Goal: Transaction & Acquisition: Book appointment/travel/reservation

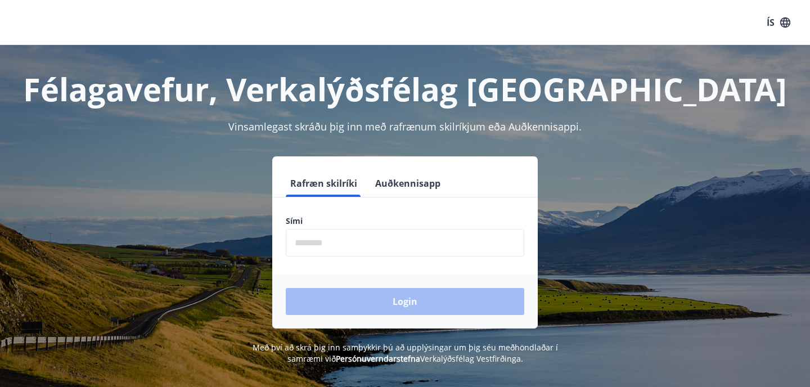
click at [349, 252] on input "phone" at bounding box center [405, 243] width 238 height 28
type input "********"
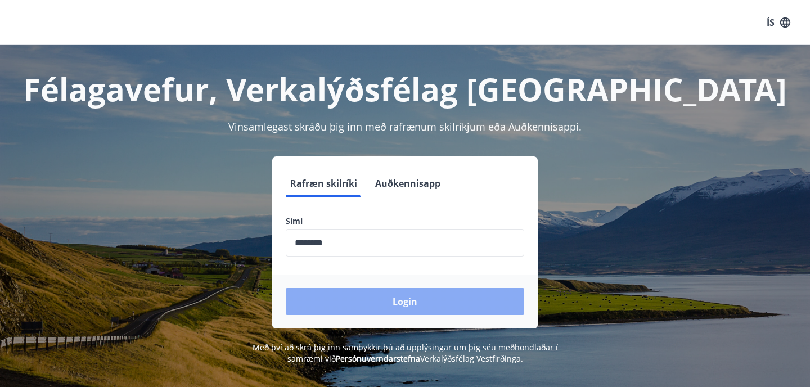
click at [438, 305] on button "Login" at bounding box center [405, 301] width 238 height 27
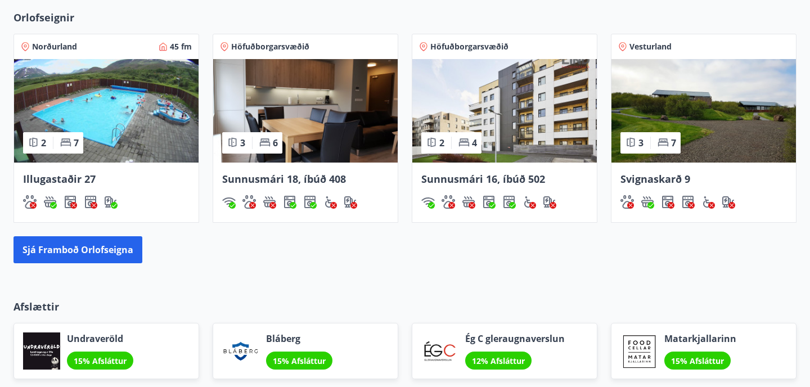
scroll to position [712, 0]
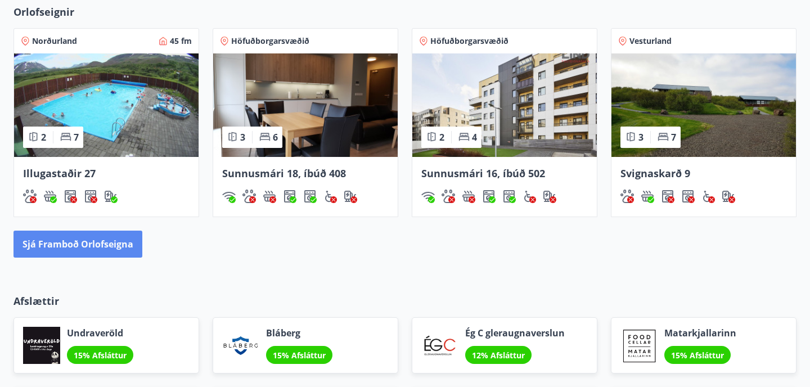
click at [106, 241] on button "Sjá framboð orlofseigna" at bounding box center [77, 244] width 129 height 27
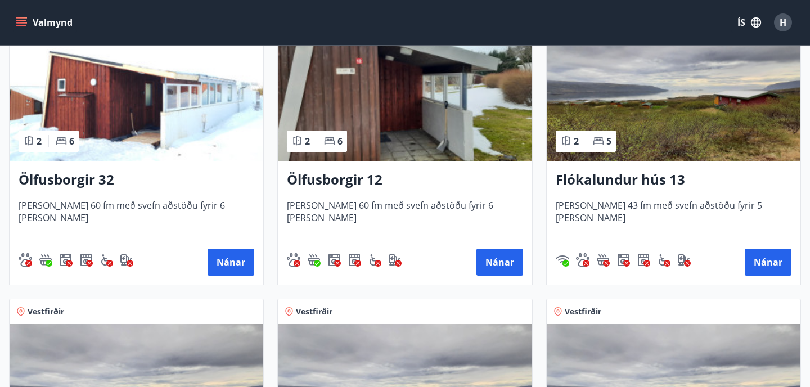
scroll to position [1490, 0]
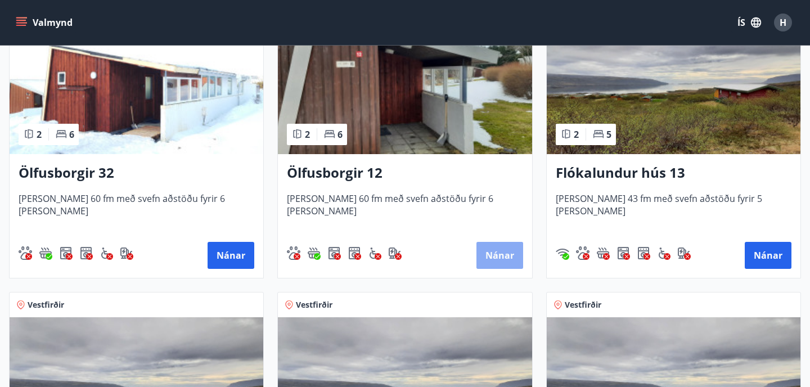
click at [486, 255] on button "Nánar" at bounding box center [499, 255] width 47 height 27
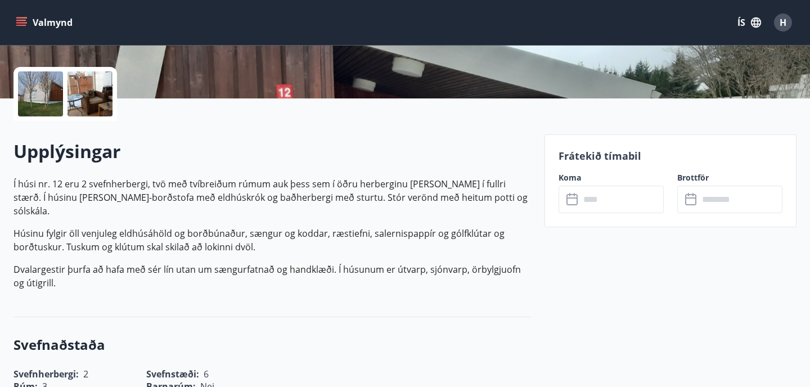
scroll to position [245, 0]
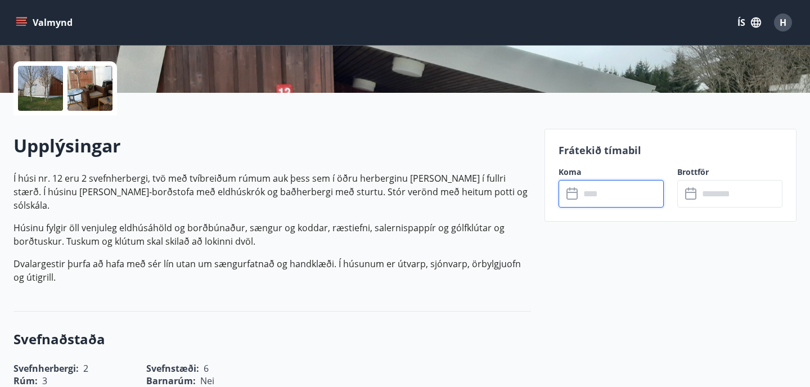
click at [602, 200] on input "text" at bounding box center [622, 194] width 84 height 28
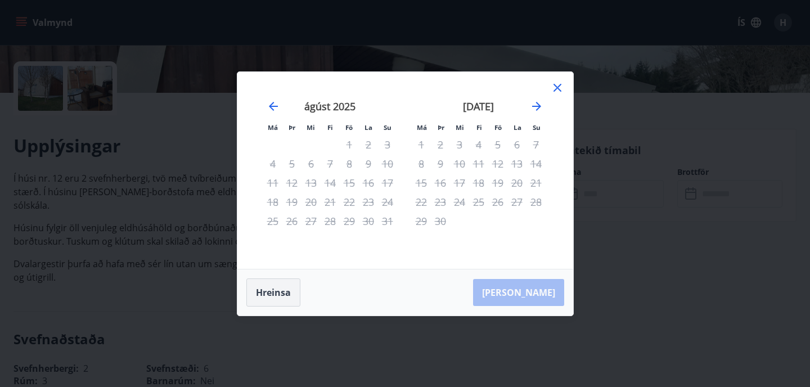
click at [276, 294] on button "Hreinsa" at bounding box center [273, 292] width 54 height 28
click at [175, 212] on div "Má Þr Mi Fi Fö La Su Má Þr Mi Fi Fö La Su [DATE] 1 2 3 4 5 6 7 8 9 10 11 12 13 …" at bounding box center [405, 193] width 810 height 387
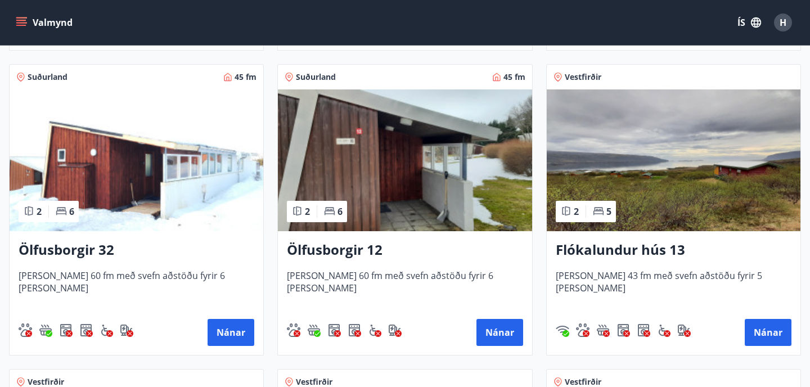
scroll to position [1514, 0]
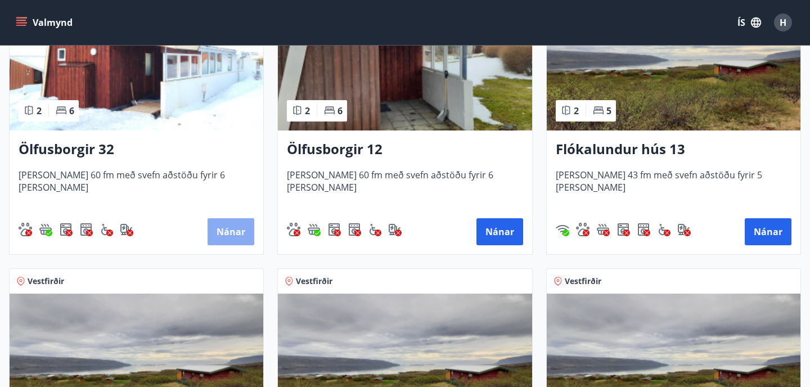
click at [242, 228] on button "Nánar" at bounding box center [231, 231] width 47 height 27
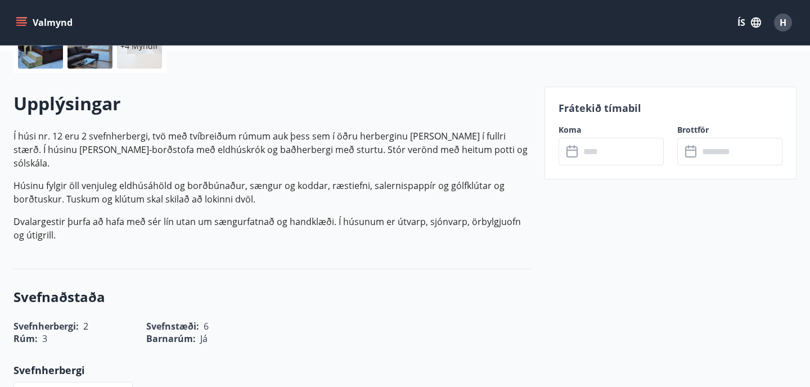
scroll to position [291, 0]
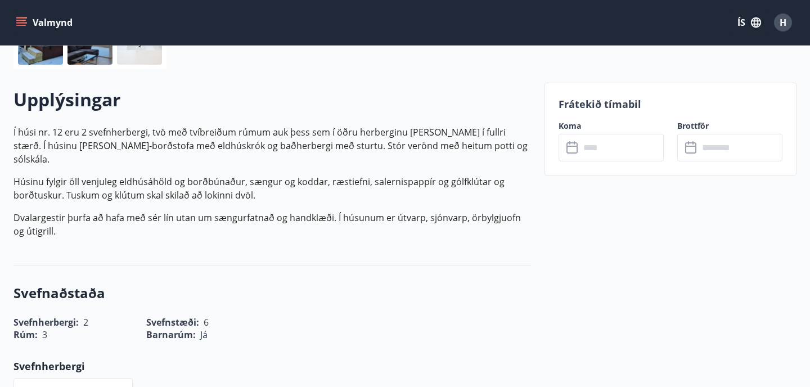
click at [575, 148] on icon at bounding box center [572, 147] width 13 height 13
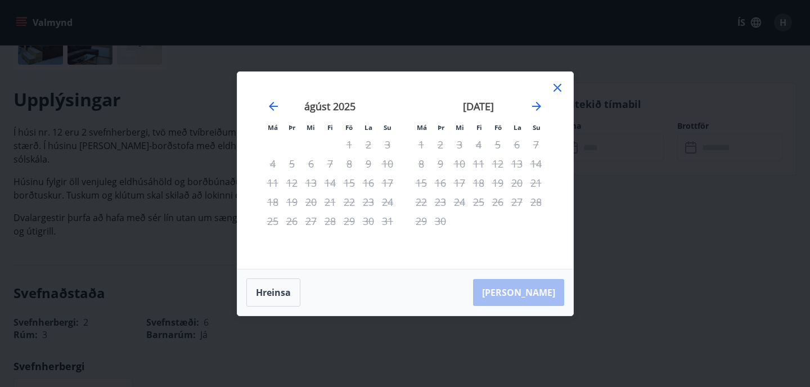
click at [557, 89] on icon at bounding box center [557, 87] width 13 height 13
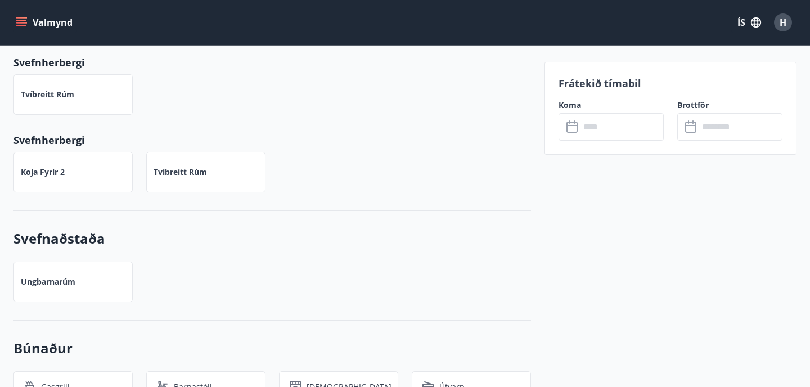
scroll to position [600, 0]
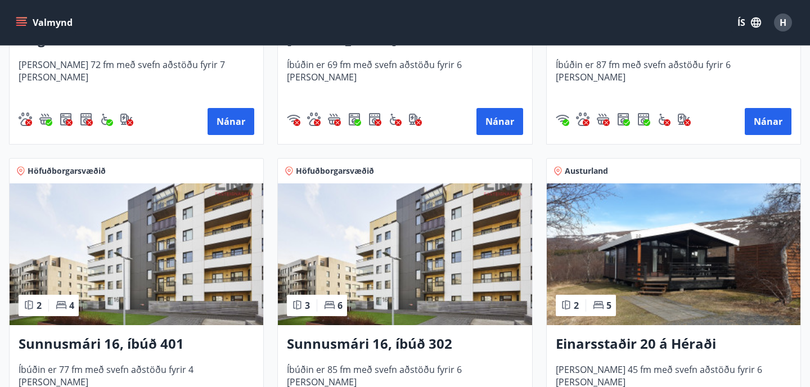
scroll to position [1014, 0]
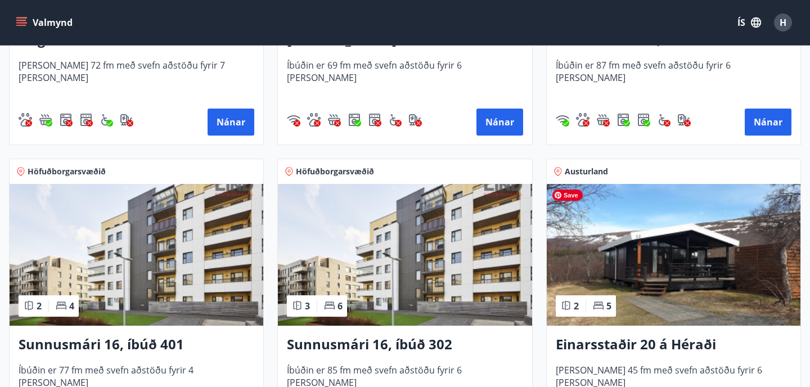
click at [594, 236] on img at bounding box center [674, 255] width 254 height 142
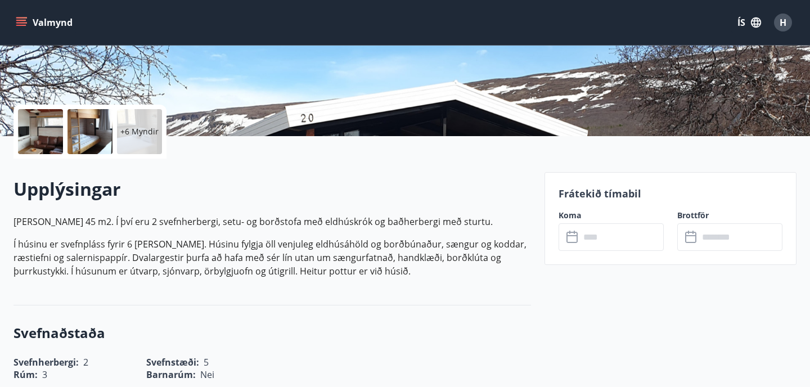
scroll to position [219, 0]
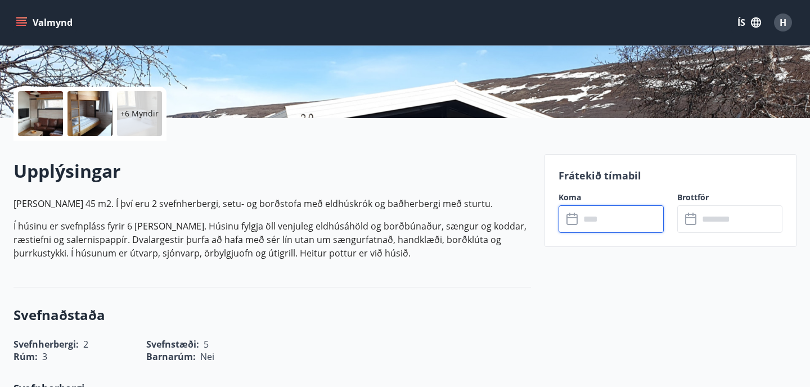
click at [607, 231] on input "text" at bounding box center [622, 219] width 84 height 28
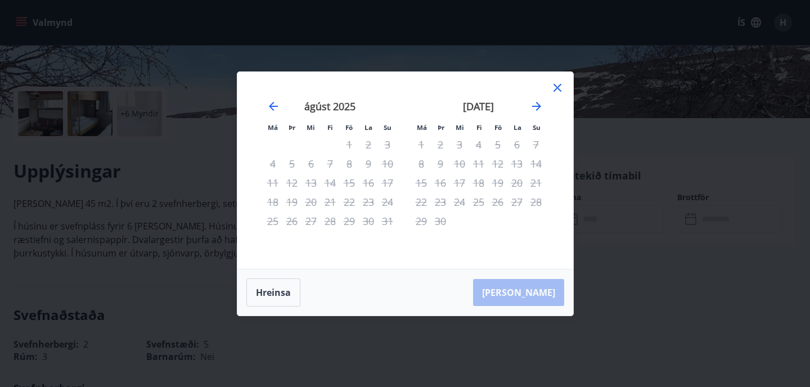
click at [557, 92] on icon at bounding box center [557, 87] width 13 height 13
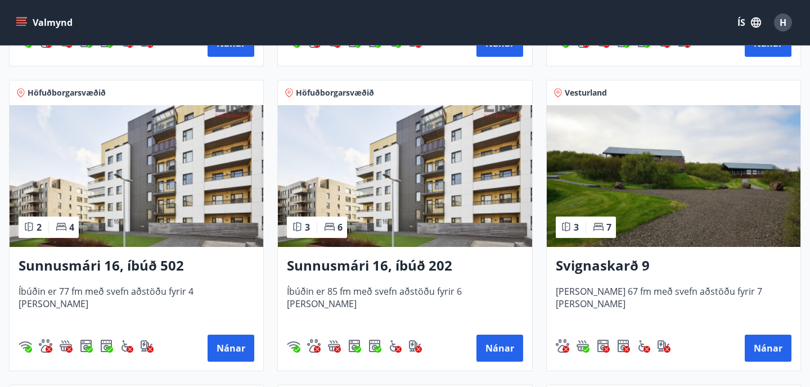
scroll to position [650, 0]
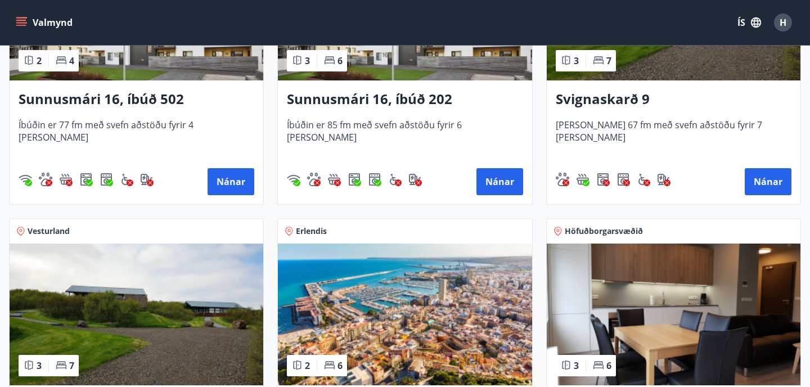
click at [585, 102] on h3 "Svignaskarð 9" at bounding box center [674, 99] width 236 height 20
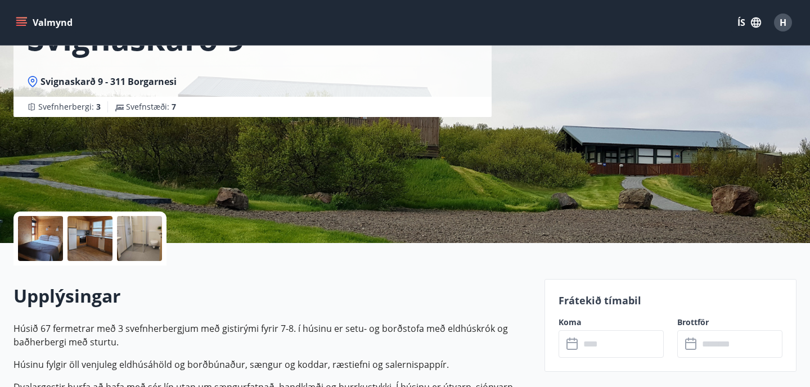
scroll to position [118, 0]
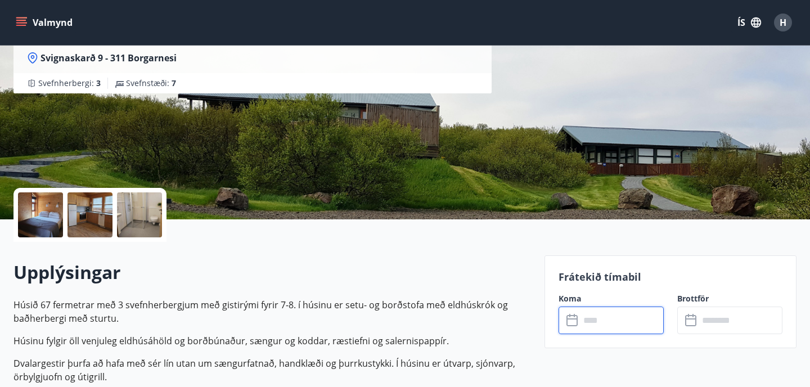
click at [584, 312] on input "text" at bounding box center [622, 320] width 84 height 28
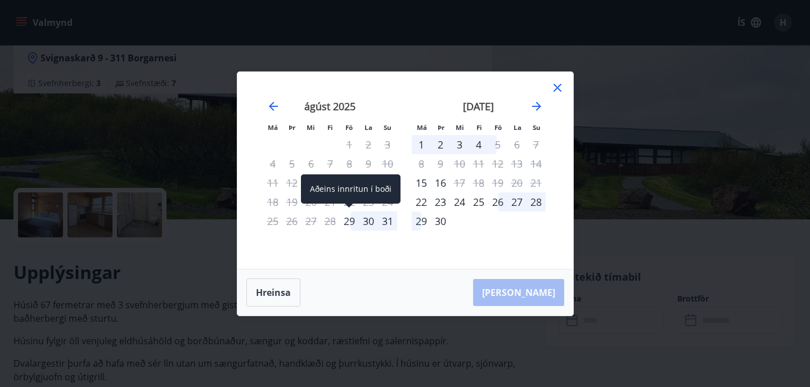
click at [351, 220] on div "29" at bounding box center [349, 220] width 19 height 19
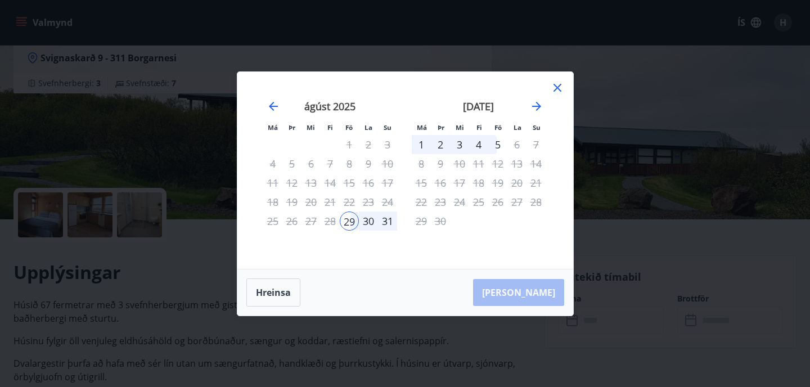
click at [459, 143] on div "3" at bounding box center [459, 144] width 19 height 19
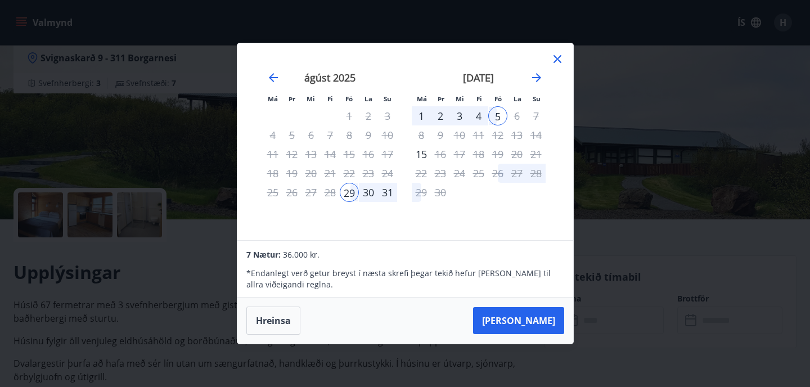
click at [458, 119] on div "3" at bounding box center [459, 115] width 19 height 19
click at [557, 64] on icon at bounding box center [557, 58] width 13 height 13
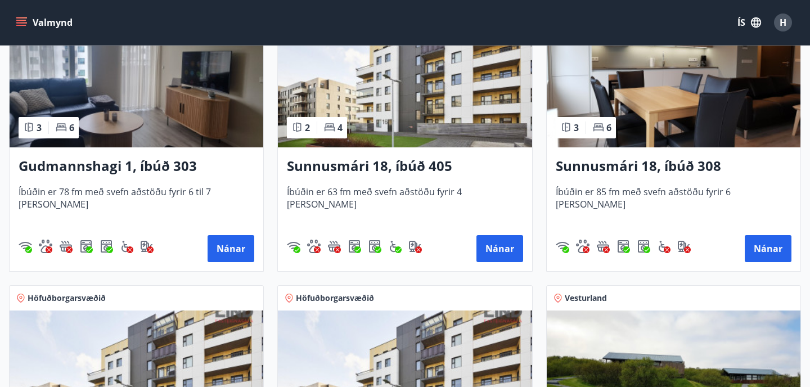
scroll to position [255, 0]
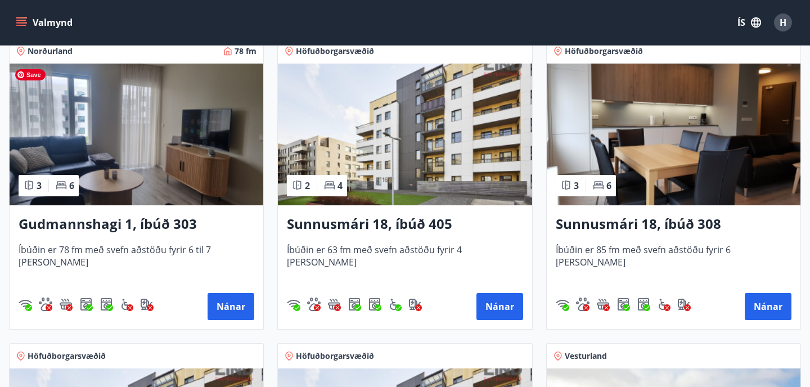
click at [170, 154] on img at bounding box center [137, 135] width 254 height 142
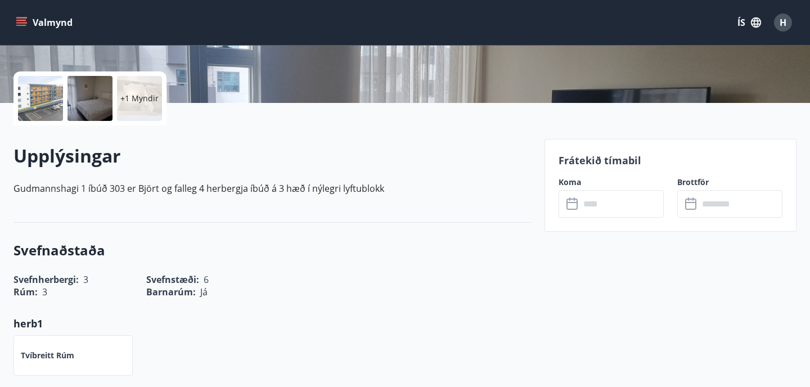
scroll to position [254, 0]
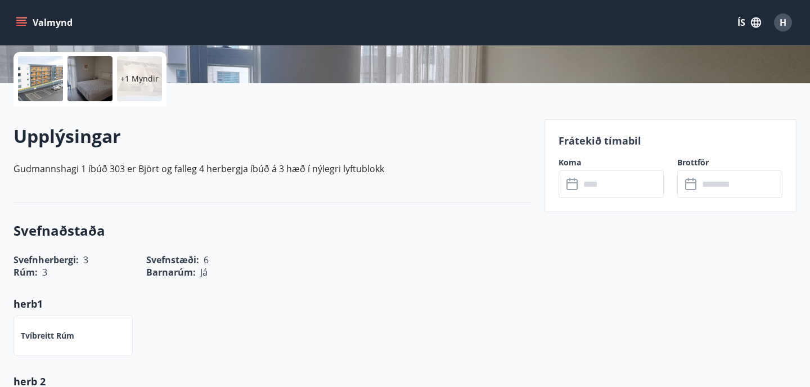
click at [576, 188] on icon at bounding box center [571, 184] width 11 height 11
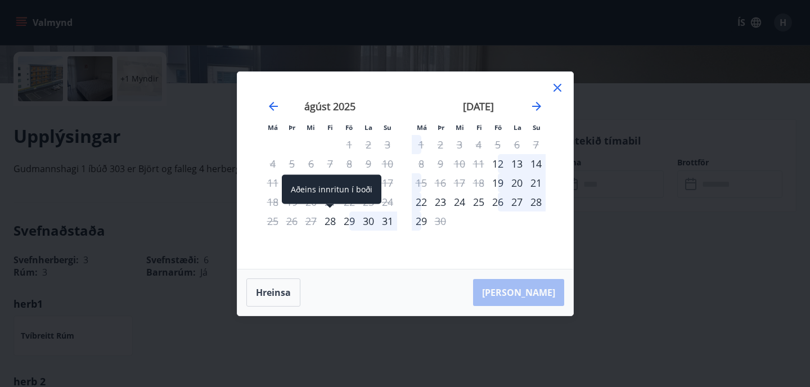
click at [332, 215] on div "28" at bounding box center [330, 220] width 19 height 19
click at [351, 221] on div "29" at bounding box center [349, 220] width 19 height 19
click at [351, 222] on div "29" at bounding box center [349, 220] width 19 height 19
click at [366, 226] on div "30" at bounding box center [368, 220] width 19 height 19
click at [390, 226] on div "31" at bounding box center [387, 220] width 19 height 19
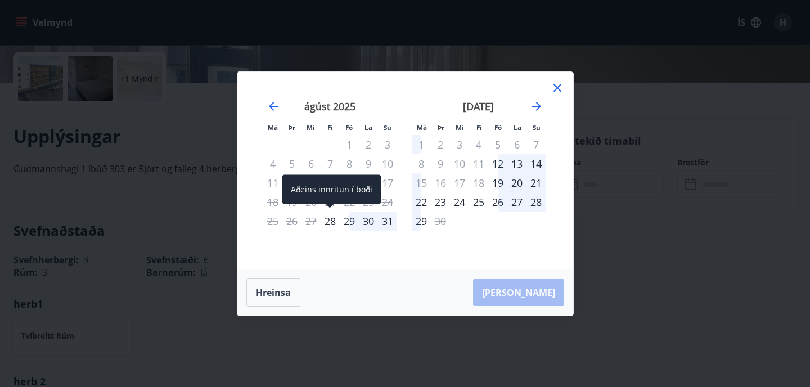
click at [326, 216] on div "28" at bounding box center [330, 220] width 19 height 19
click at [335, 224] on div "28" at bounding box center [330, 220] width 19 height 19
click at [353, 222] on div "29" at bounding box center [349, 220] width 19 height 19
click at [354, 219] on div "29" at bounding box center [349, 220] width 19 height 19
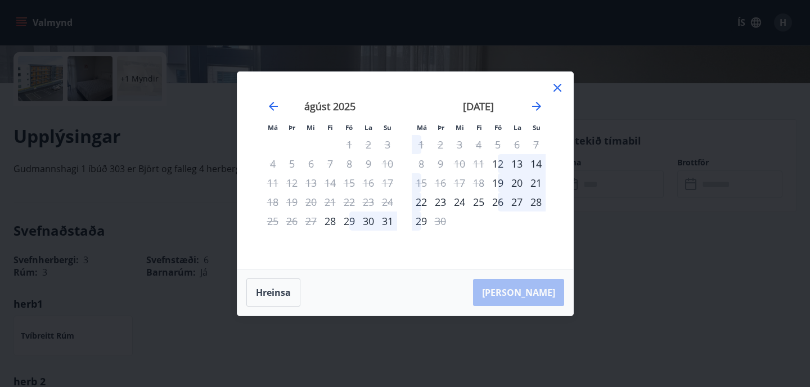
click at [364, 220] on div "30" at bounding box center [368, 220] width 19 height 19
click at [502, 165] on div "12" at bounding box center [497, 163] width 19 height 19
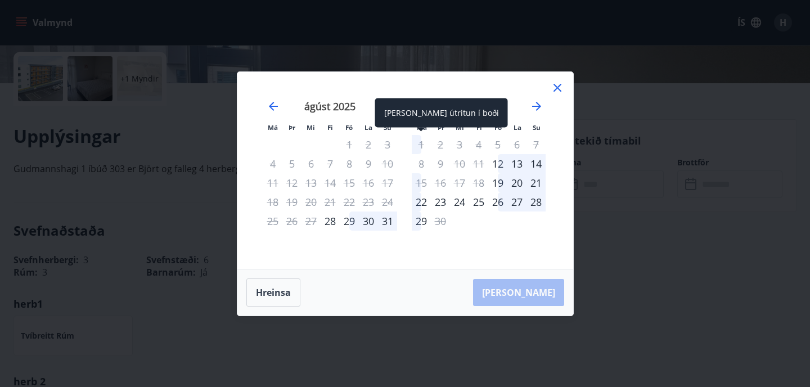
click at [418, 147] on div "1" at bounding box center [421, 144] width 19 height 19
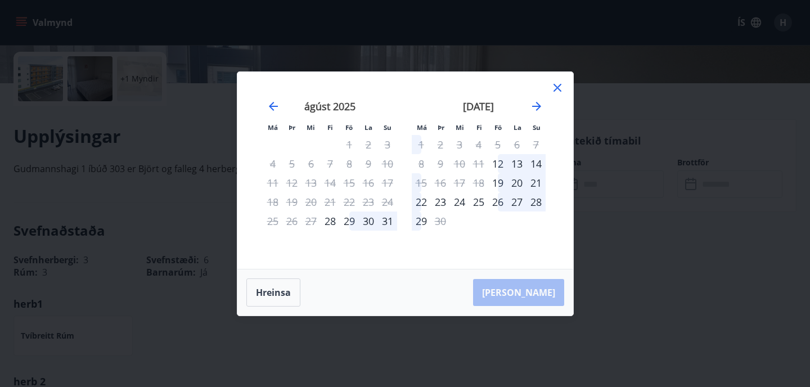
click at [376, 220] on div "30" at bounding box center [368, 220] width 19 height 19
click at [355, 221] on div "29" at bounding box center [349, 220] width 19 height 19
click at [332, 221] on div "28" at bounding box center [330, 220] width 19 height 19
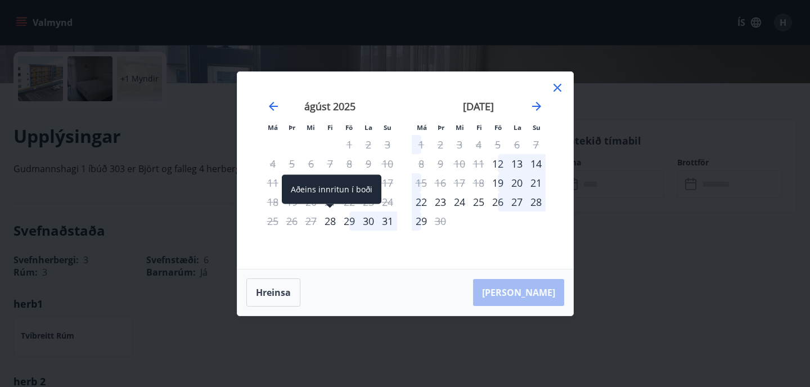
click at [332, 221] on div "28" at bounding box center [330, 220] width 19 height 19
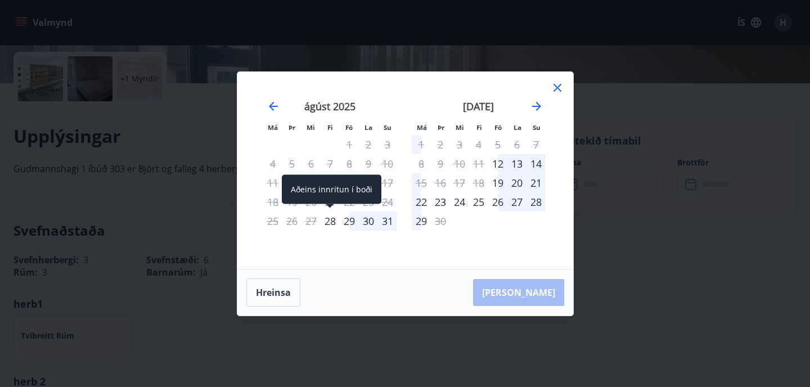
click at [332, 221] on div "28" at bounding box center [330, 220] width 19 height 19
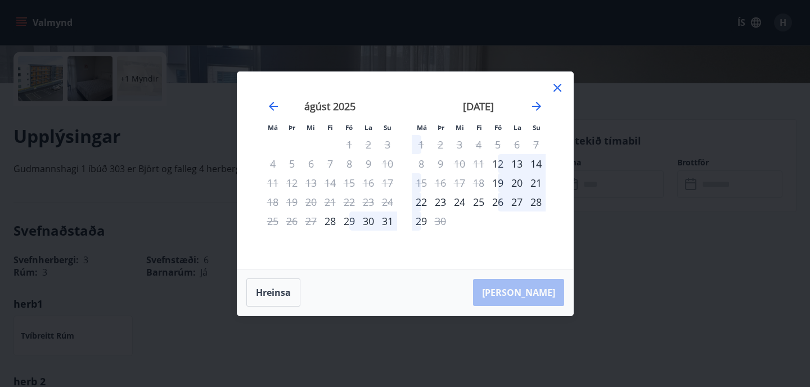
click at [342, 259] on div "Má Þr Mi Fi Fö La Su Má Þr Mi Fi Fö La Su [DATE] 1 2 3 4 5 6 7 8 9 10 11 12 13 …" at bounding box center [405, 170] width 336 height 197
click at [335, 228] on div "28" at bounding box center [330, 220] width 19 height 19
click at [335, 226] on div "28" at bounding box center [330, 220] width 19 height 19
click at [357, 222] on div "29" at bounding box center [349, 220] width 19 height 19
click at [373, 224] on div "30" at bounding box center [368, 220] width 19 height 19
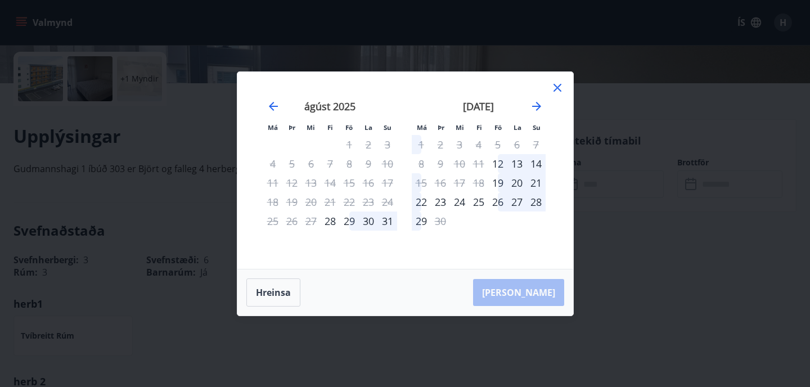
click at [388, 222] on div "31" at bounding box center [387, 220] width 19 height 19
click at [561, 83] on icon at bounding box center [557, 87] width 13 height 13
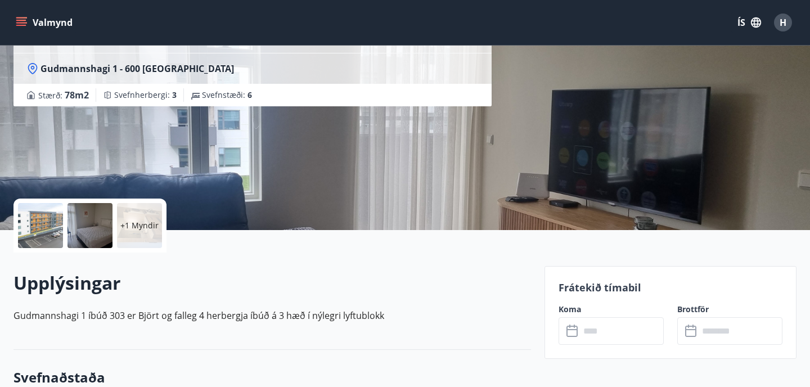
scroll to position [147, 0]
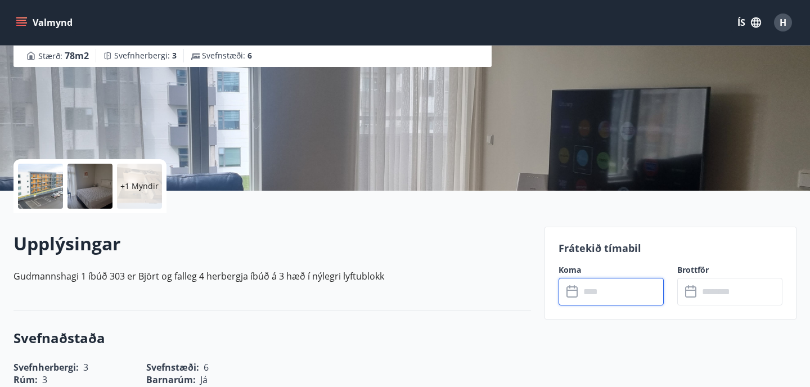
click at [586, 281] on input "text" at bounding box center [622, 292] width 84 height 28
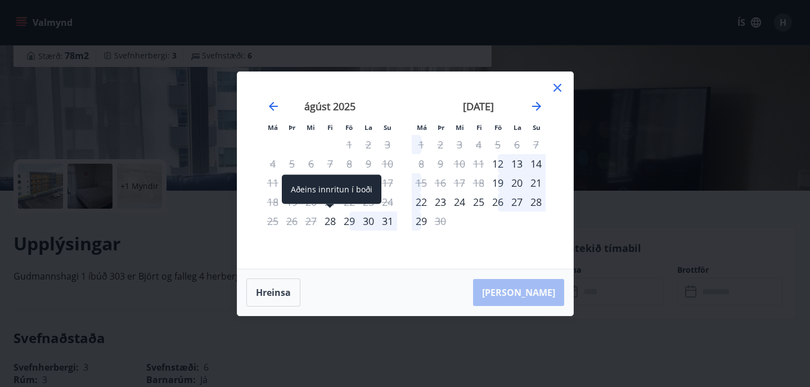
click at [329, 226] on div "28" at bounding box center [330, 220] width 19 height 19
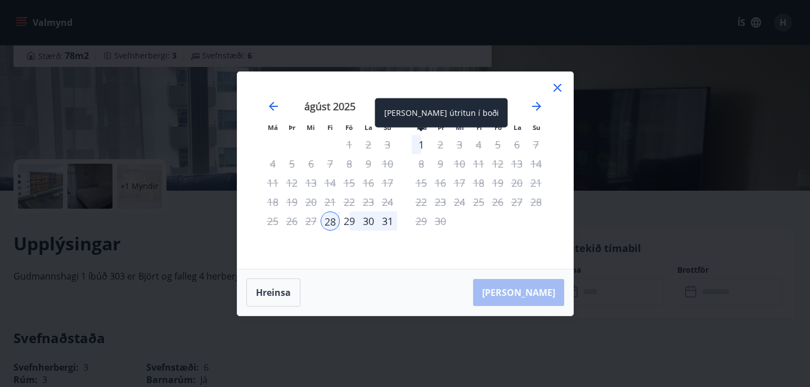
click at [420, 147] on div "1" at bounding box center [421, 144] width 19 height 19
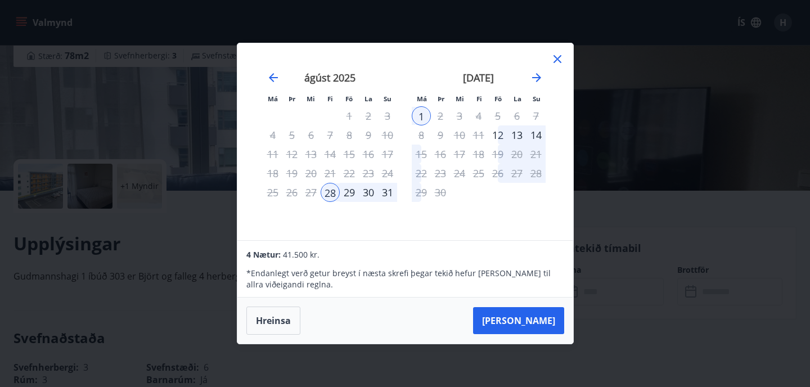
click at [600, 254] on div "Má Þr Mi Fi Fö La Su Má Þr Mi Fi Fö La Su [DATE] 1 2 3 4 5 6 7 8 9 10 11 12 13 …" at bounding box center [405, 193] width 810 height 387
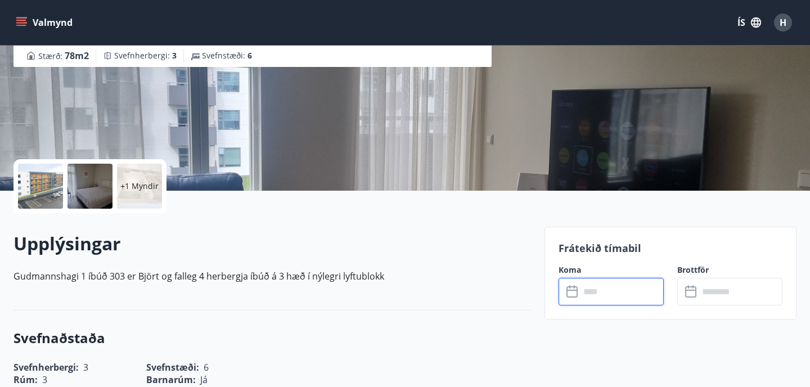
click at [46, 192] on div at bounding box center [40, 186] width 45 height 45
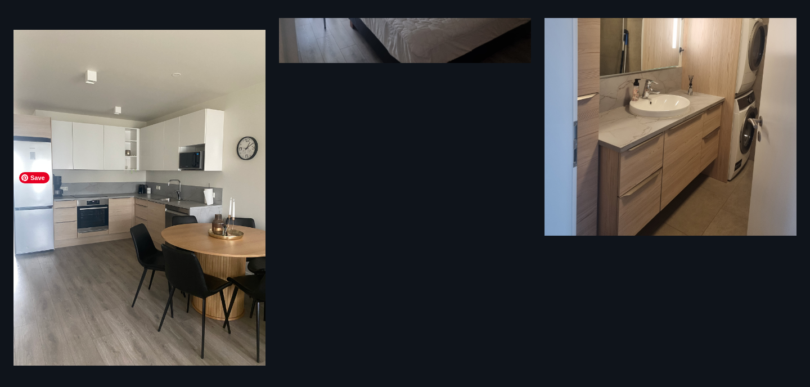
scroll to position [0, 0]
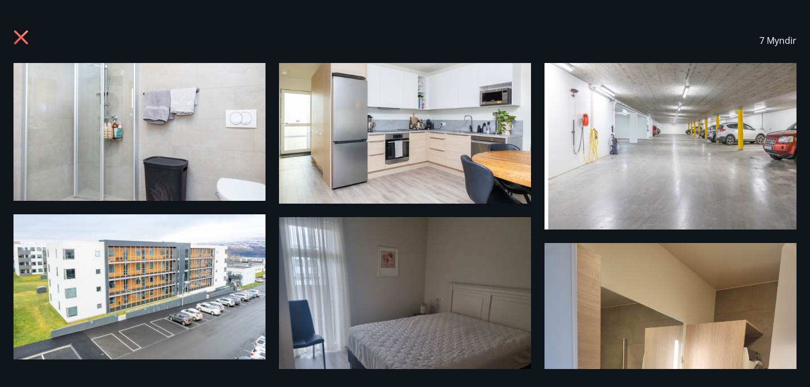
click at [18, 40] on icon at bounding box center [21, 37] width 14 height 14
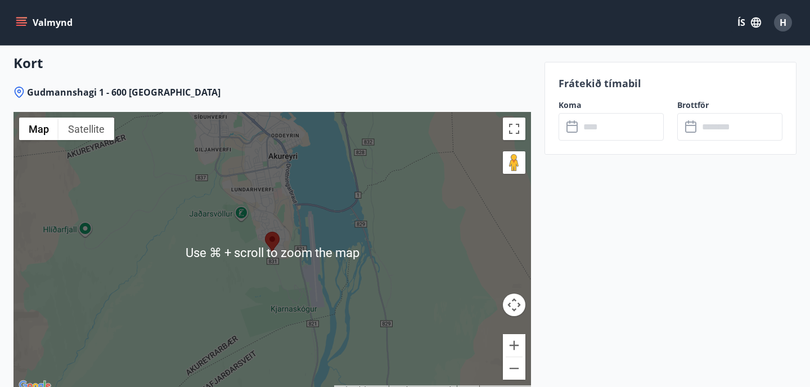
scroll to position [1487, 0]
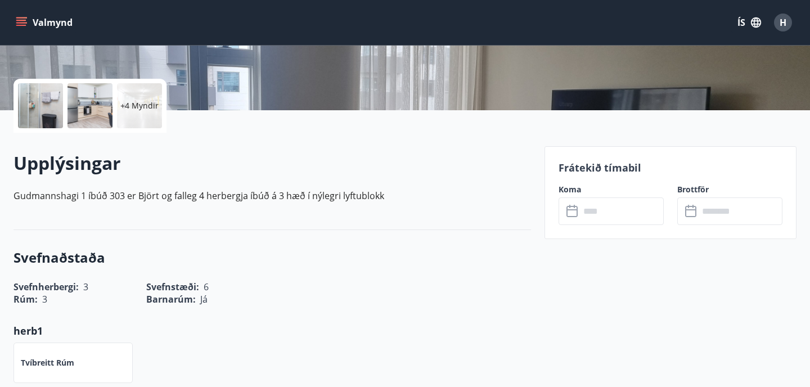
scroll to position [230, 0]
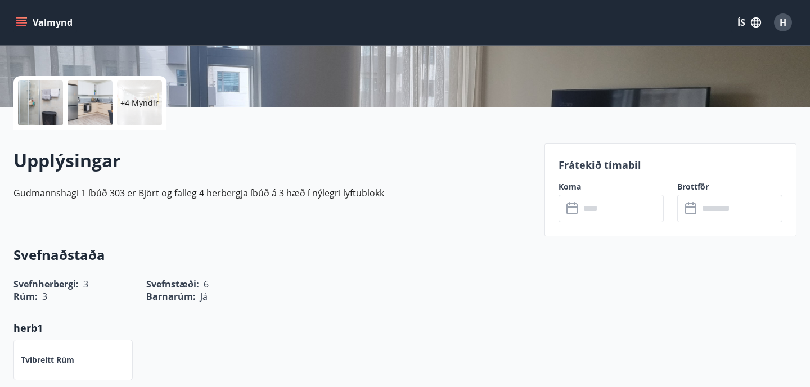
click at [575, 212] on icon at bounding box center [572, 208] width 13 height 13
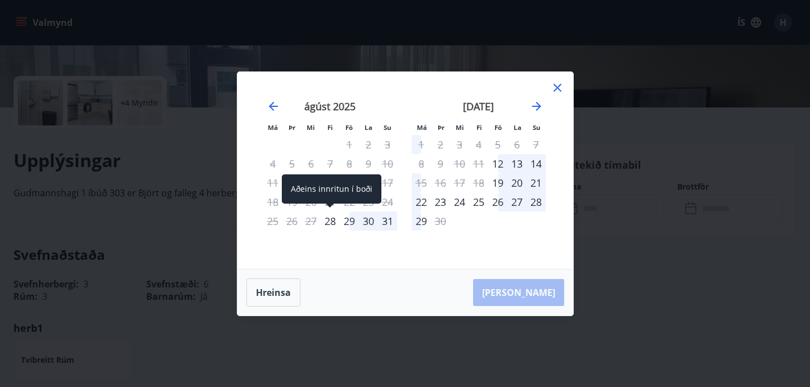
click at [328, 227] on div "28" at bounding box center [330, 220] width 19 height 19
click at [331, 208] on span at bounding box center [330, 207] width 8 height 6
click at [331, 225] on div "28" at bounding box center [330, 220] width 19 height 19
click at [334, 219] on div "28" at bounding box center [330, 220] width 19 height 19
click at [347, 216] on div "29" at bounding box center [349, 220] width 19 height 19
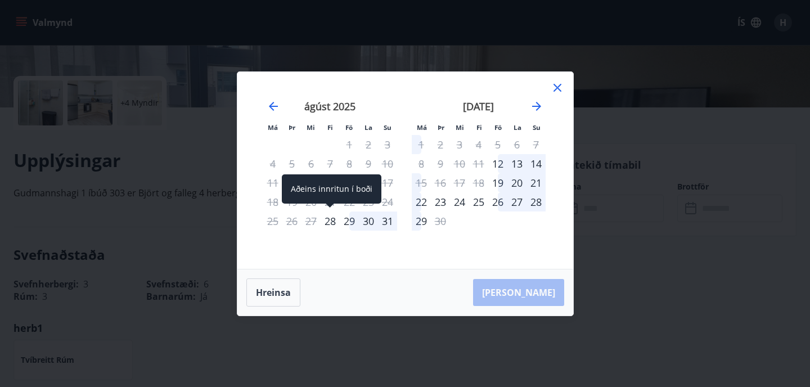
click at [332, 217] on div "28" at bounding box center [330, 220] width 19 height 19
click at [331, 219] on div "28" at bounding box center [330, 220] width 19 height 19
click at [332, 219] on div "28" at bounding box center [330, 220] width 19 height 19
click at [332, 218] on div "28" at bounding box center [330, 220] width 19 height 19
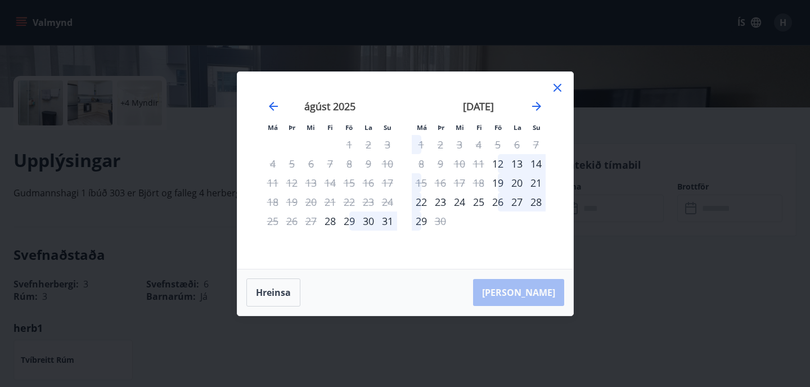
drag, startPoint x: 350, startPoint y: 215, endPoint x: 350, endPoint y: 208, distance: 7.3
click at [350, 212] on div "29" at bounding box center [349, 220] width 19 height 19
click at [327, 222] on div "28" at bounding box center [330, 220] width 19 height 19
click at [493, 172] on div "12" at bounding box center [497, 163] width 19 height 19
click at [368, 221] on div "30" at bounding box center [368, 220] width 19 height 19
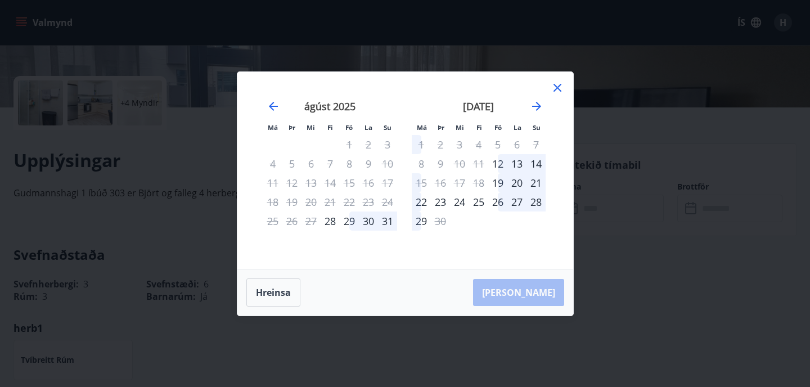
click at [348, 217] on div "29" at bounding box center [349, 220] width 19 height 19
click at [336, 218] on div "28" at bounding box center [330, 220] width 19 height 19
click at [335, 219] on div "28" at bounding box center [330, 220] width 19 height 19
click at [333, 225] on div "28" at bounding box center [330, 220] width 19 height 19
click at [355, 220] on div "29" at bounding box center [349, 220] width 19 height 19
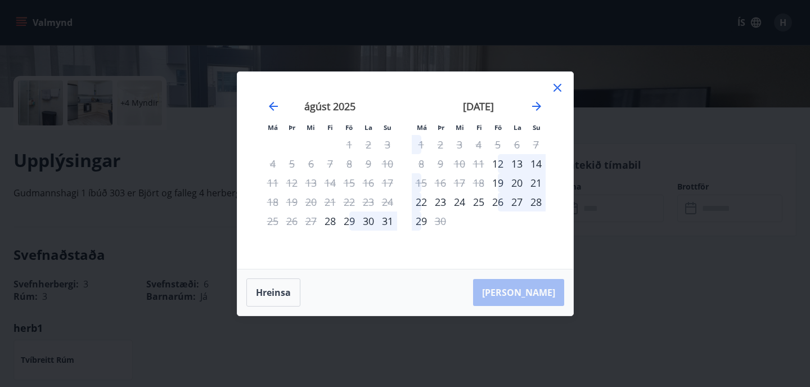
click at [375, 220] on div "30" at bounding box center [368, 220] width 19 height 19
click at [272, 283] on button "Hreinsa" at bounding box center [273, 292] width 54 height 28
click at [336, 224] on div "28" at bounding box center [330, 220] width 19 height 19
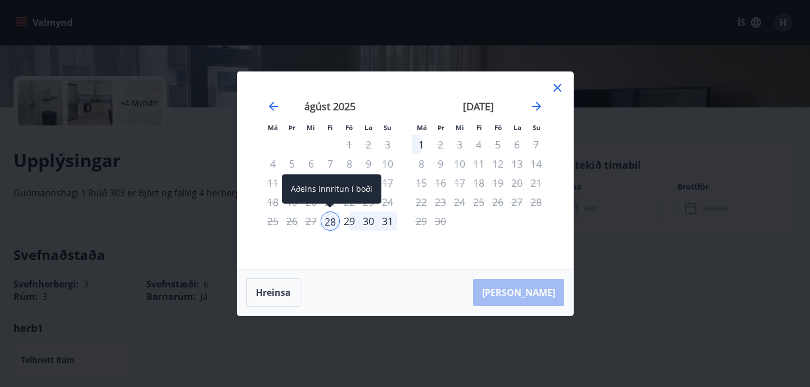
click at [336, 224] on div "28" at bounding box center [330, 220] width 19 height 19
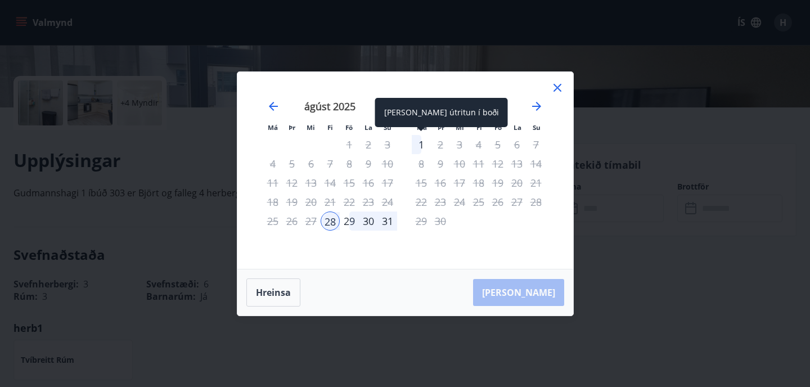
click at [417, 145] on div "1" at bounding box center [421, 144] width 19 height 19
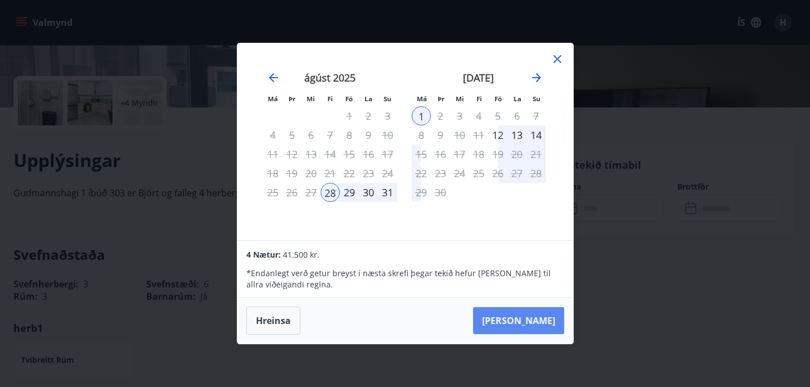
click at [535, 330] on button "[PERSON_NAME]" at bounding box center [518, 320] width 91 height 27
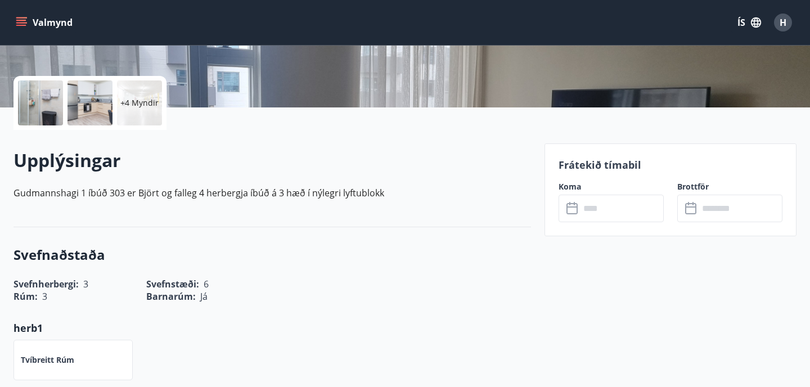
type input "******"
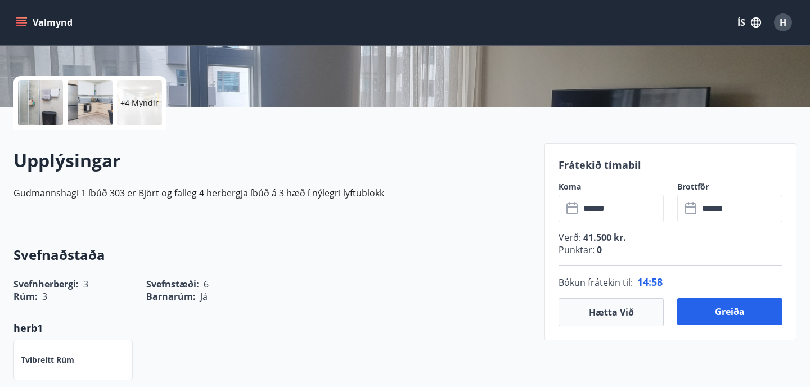
click at [38, 107] on div at bounding box center [40, 102] width 45 height 45
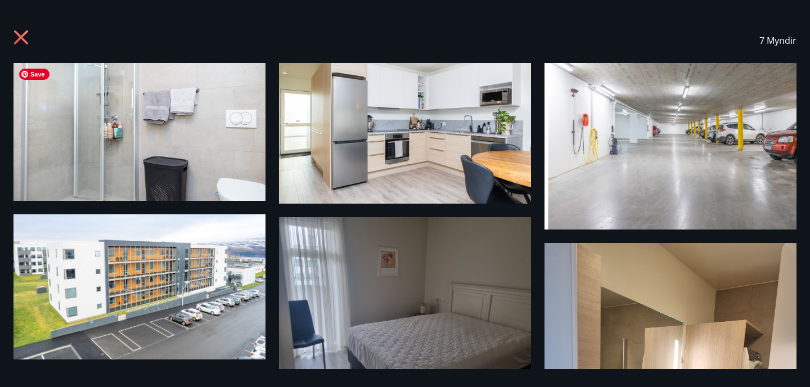
scroll to position [18, 0]
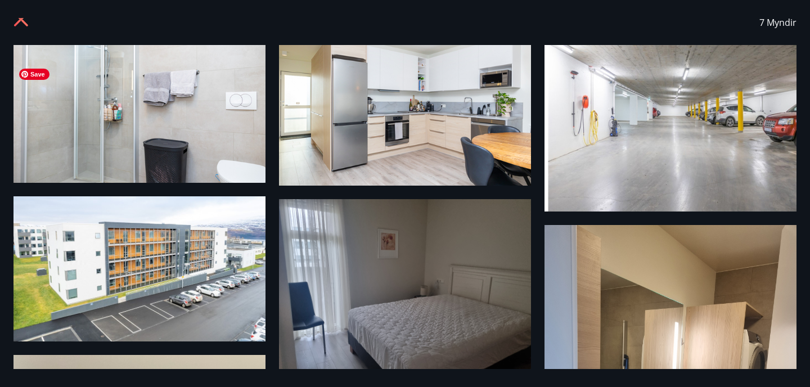
click at [116, 104] on img at bounding box center [139, 114] width 252 height 138
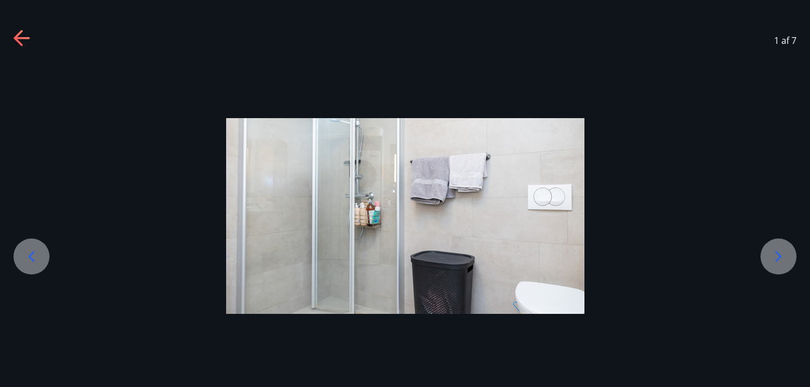
click at [775, 254] on icon at bounding box center [778, 256] width 18 height 18
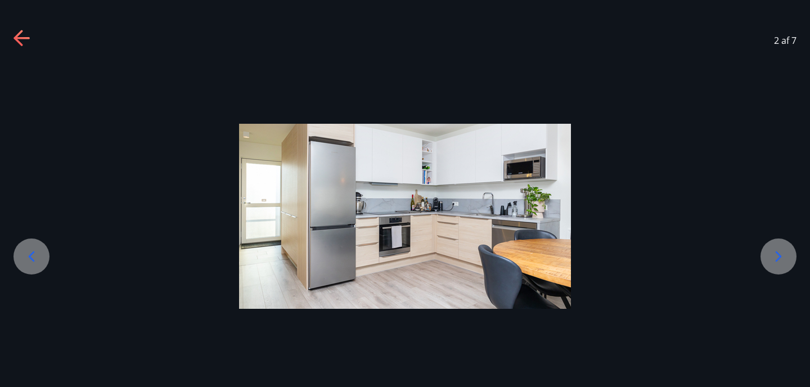
click at [783, 270] on div at bounding box center [778, 256] width 36 height 36
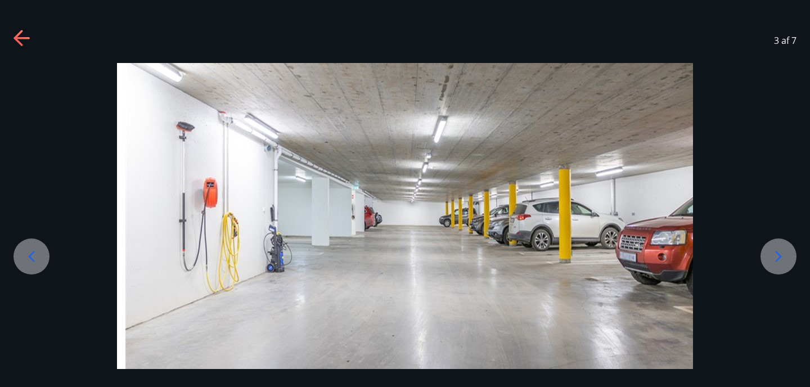
click at [773, 261] on icon at bounding box center [778, 256] width 18 height 18
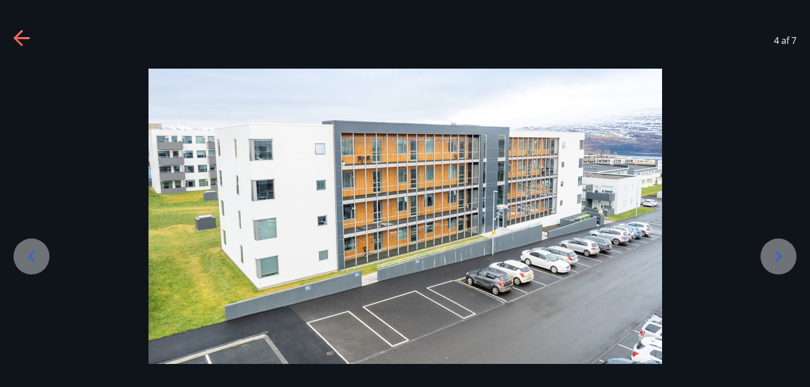
click at [780, 252] on icon at bounding box center [778, 256] width 18 height 18
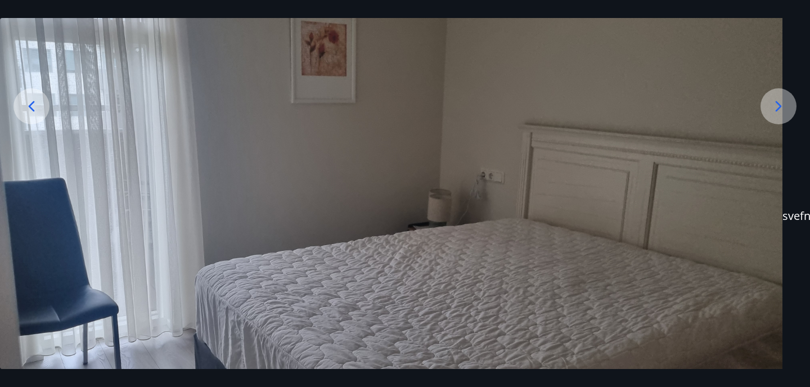
scroll to position [151, 0]
click at [785, 116] on div at bounding box center [778, 105] width 36 height 36
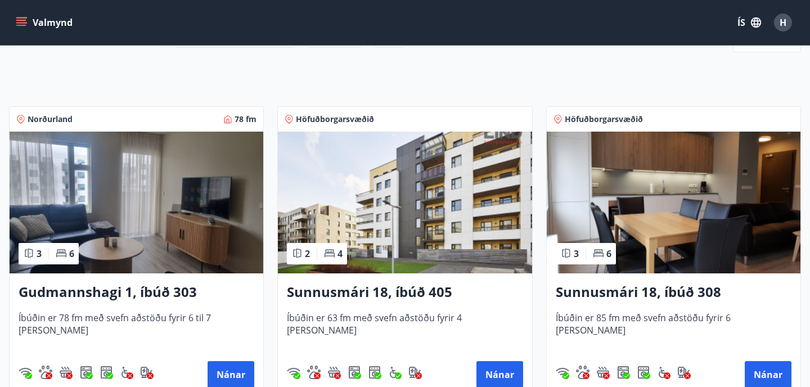
scroll to position [156, 0]
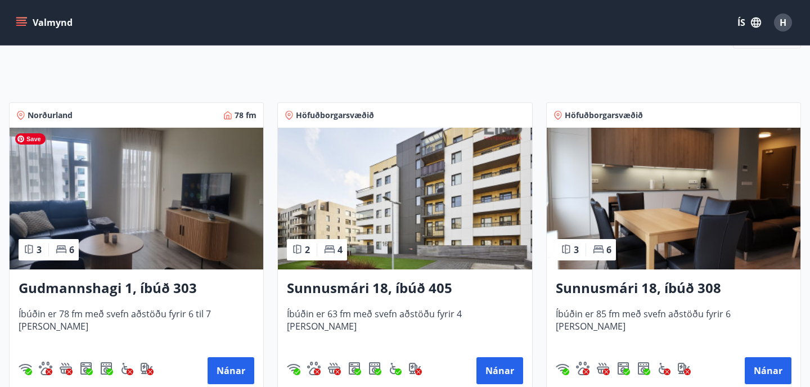
click at [152, 210] on img at bounding box center [137, 199] width 254 height 142
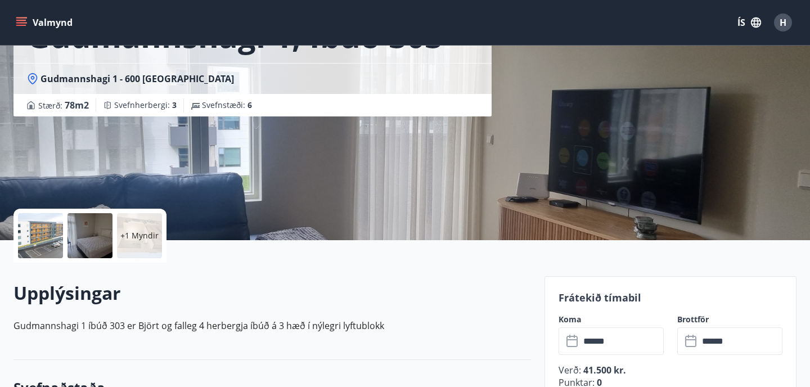
scroll to position [120, 0]
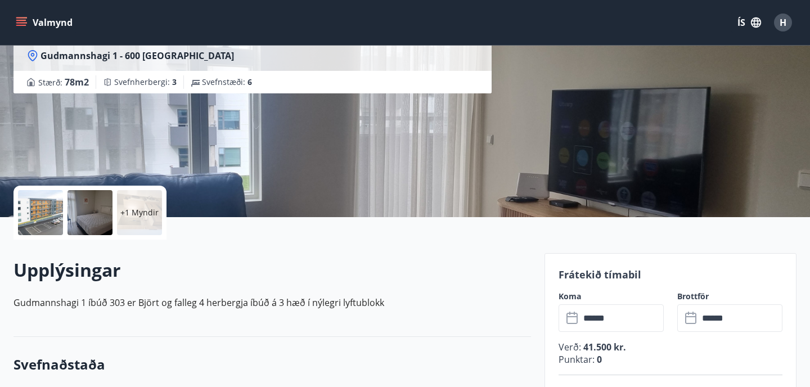
click at [135, 210] on p "+1 Myndir" at bounding box center [139, 212] width 38 height 11
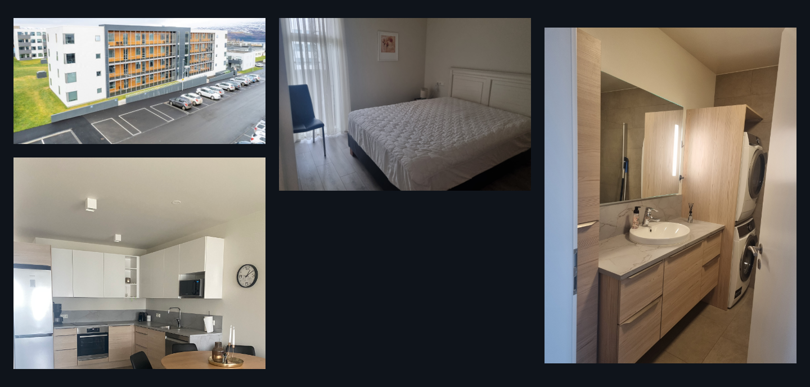
scroll to position [0, 0]
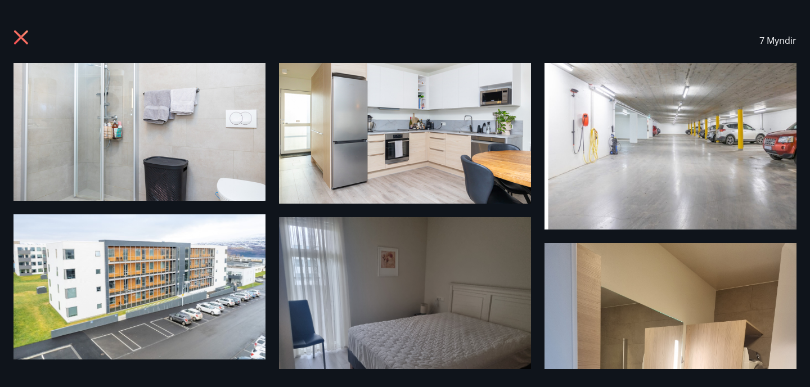
click at [22, 33] on icon at bounding box center [22, 39] width 18 height 18
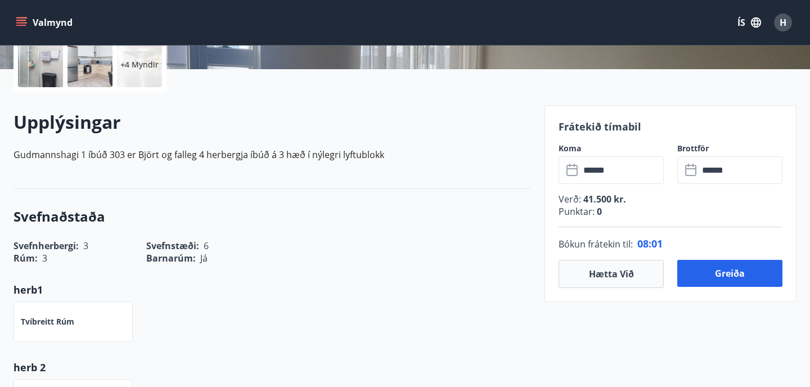
scroll to position [312, 0]
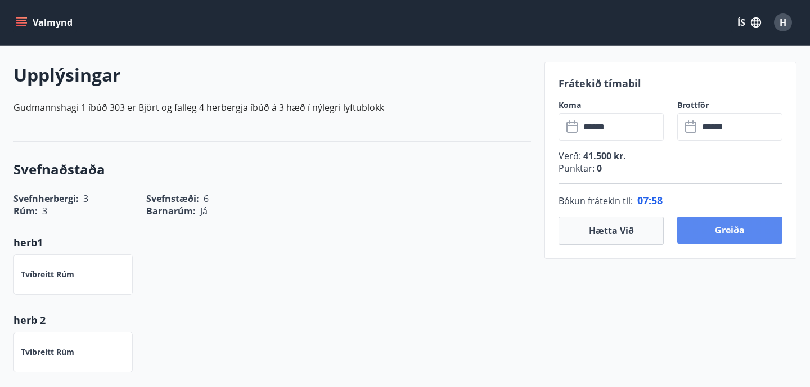
click at [737, 221] on button "Greiða" at bounding box center [729, 230] width 105 height 27
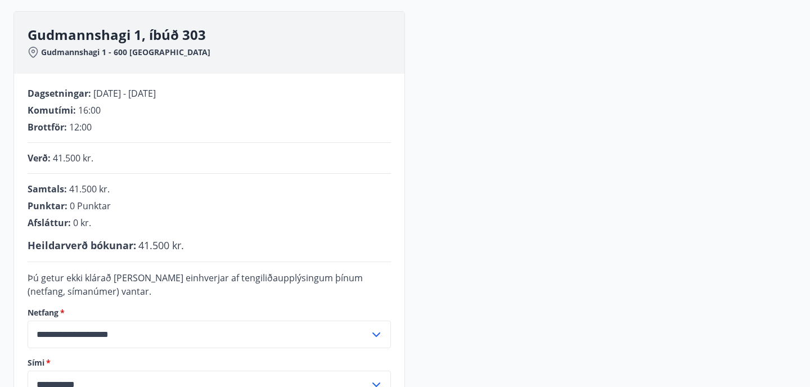
scroll to position [176, 0]
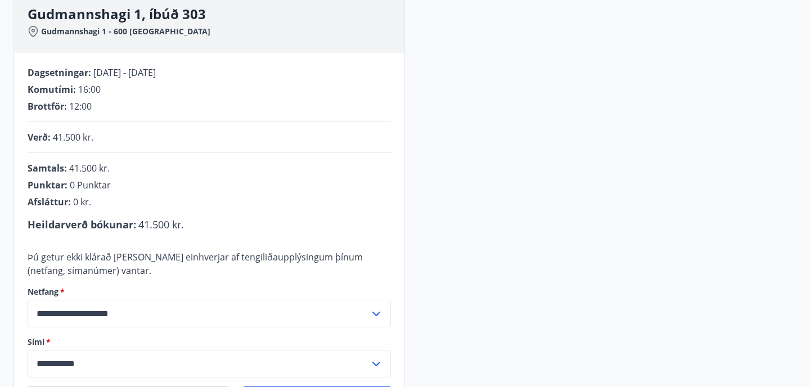
drag, startPoint x: 160, startPoint y: 78, endPoint x: 274, endPoint y: 163, distance: 142.6
click at [274, 163] on div "**********" at bounding box center [209, 240] width 390 height 375
click at [510, 182] on div "**********" at bounding box center [404, 209] width 783 height 438
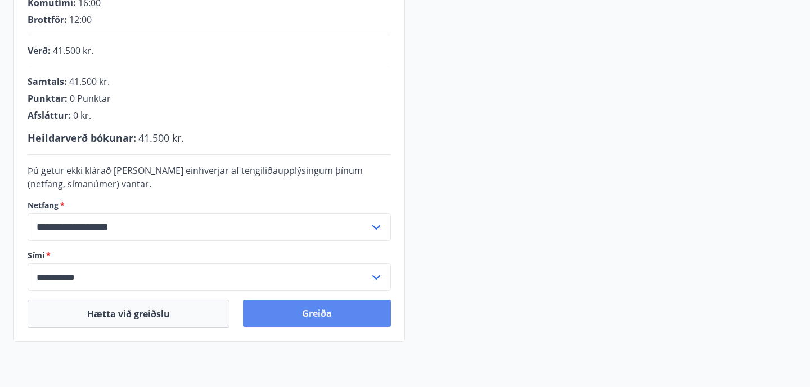
scroll to position [268, 0]
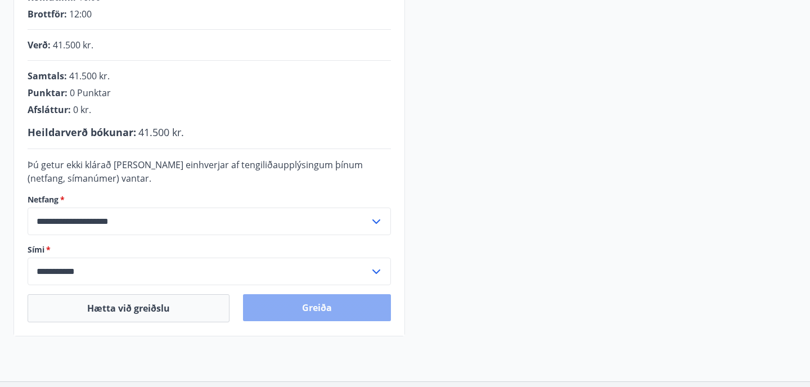
click at [296, 317] on button "Greiða" at bounding box center [317, 307] width 148 height 27
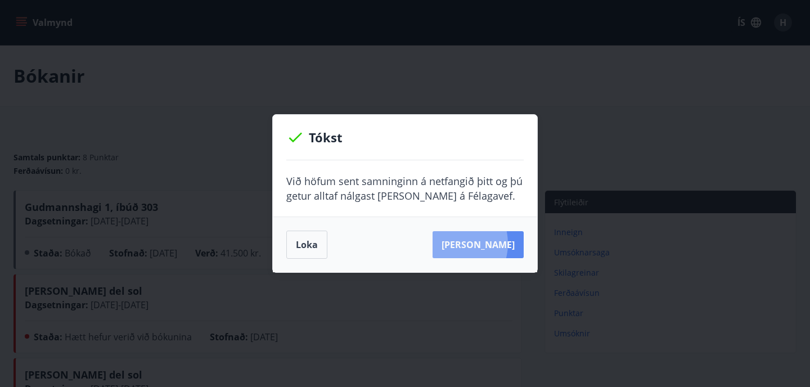
click at [468, 244] on button "Sjá samning" at bounding box center [477, 244] width 91 height 27
click at [322, 241] on button "Loka" at bounding box center [306, 245] width 41 height 28
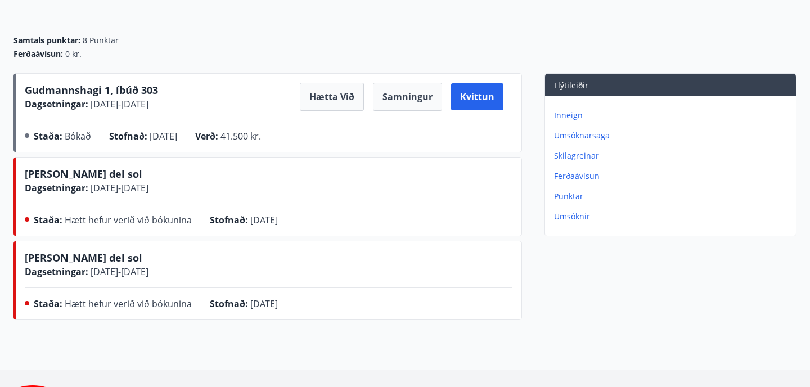
scroll to position [116, 0]
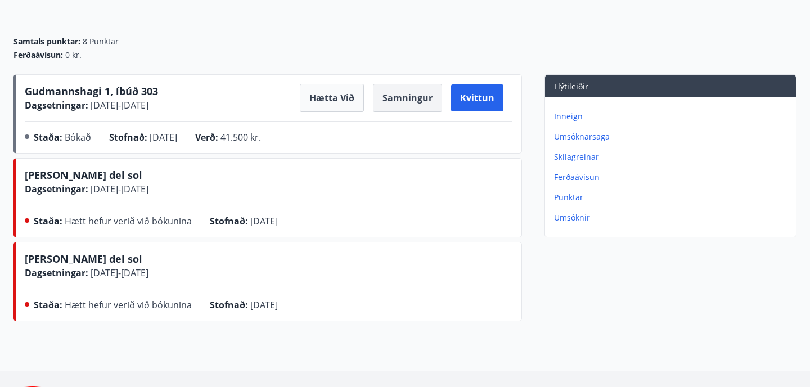
click at [412, 87] on button "Samningur" at bounding box center [407, 98] width 69 height 28
